Goal: Browse casually: Explore the website without a specific task or goal

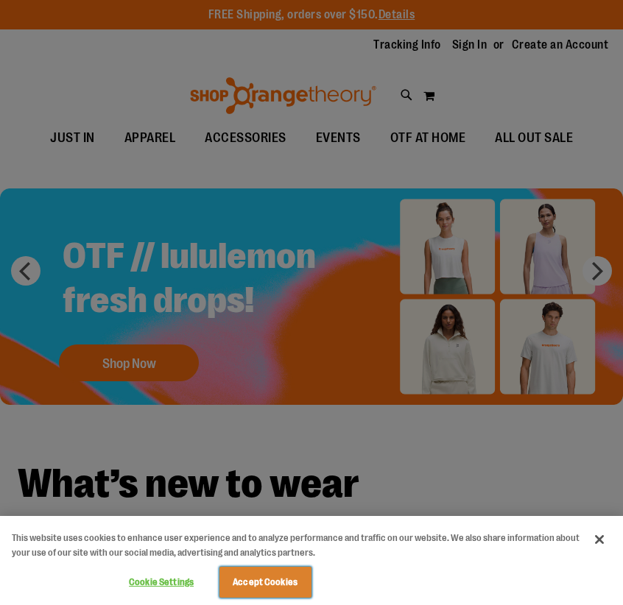
click at [253, 588] on button "Accept Cookies" at bounding box center [265, 582] width 92 height 31
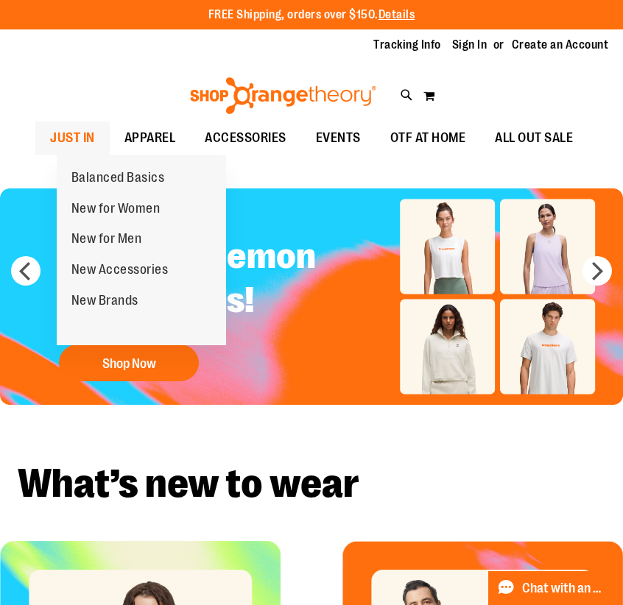
click at [95, 136] on span "JUST IN" at bounding box center [72, 138] width 45 height 33
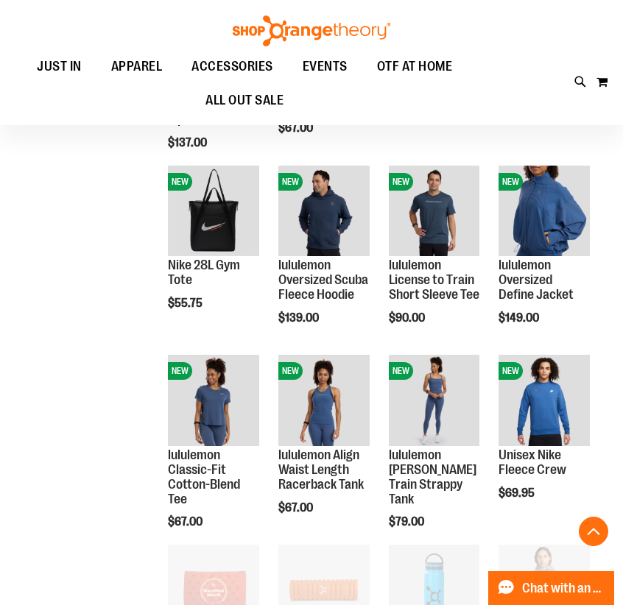
scroll to position [865, 0]
